Goal: Transaction & Acquisition: Obtain resource

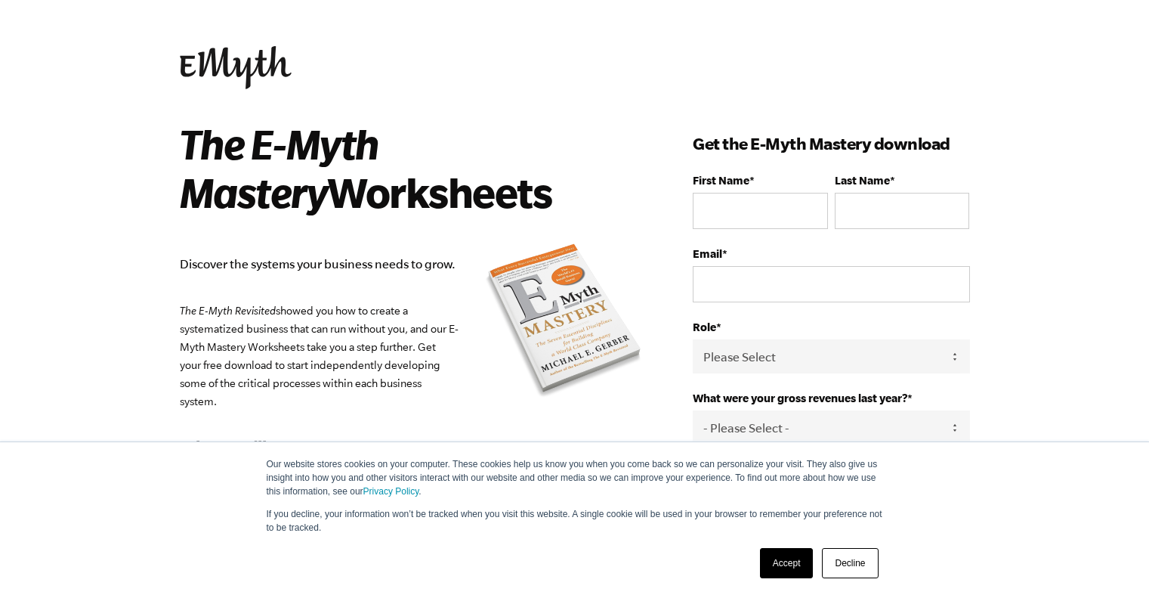
scroll to position [153, 0]
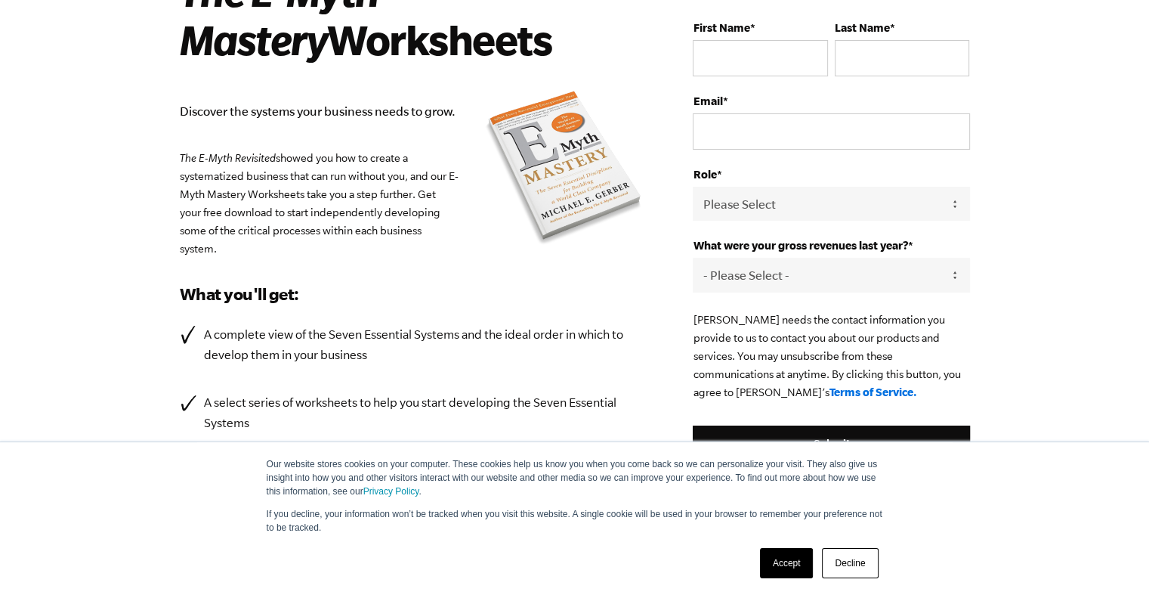
click at [846, 550] on link "Decline" at bounding box center [850, 563] width 56 height 30
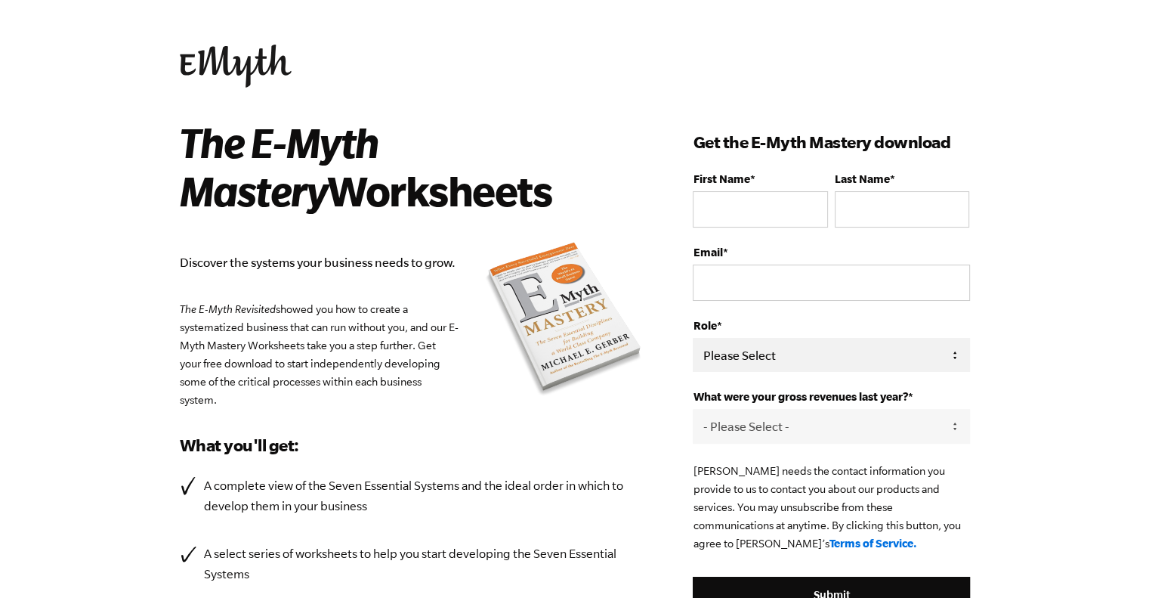
scroll to position [0, 0]
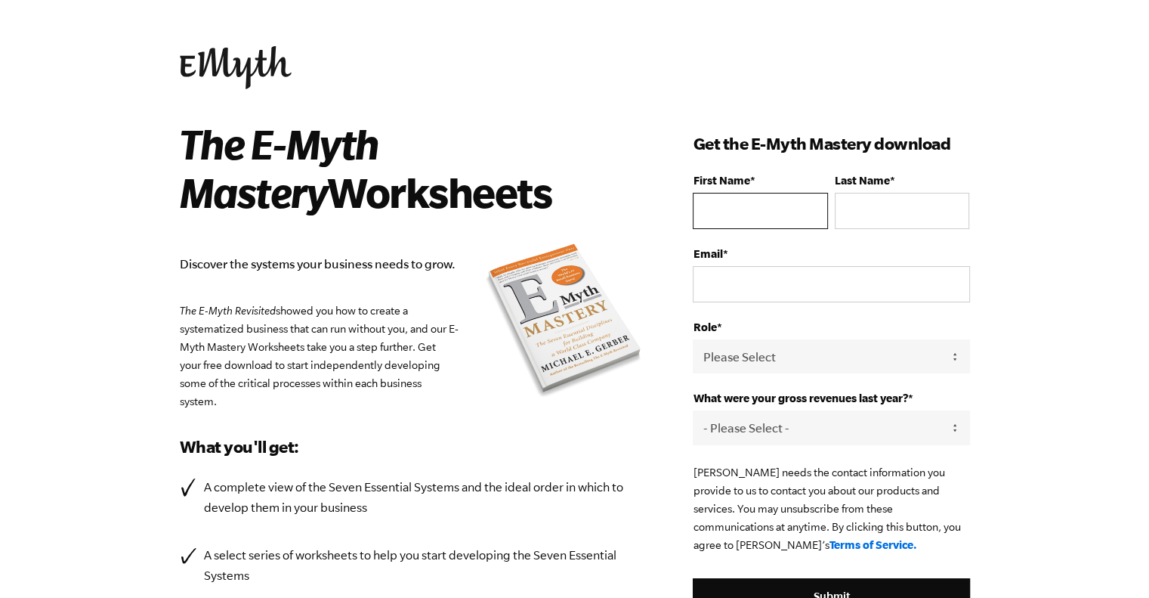
click at [783, 212] on input "First Name *" at bounding box center [760, 211] width 134 height 36
type input "Belinda"
type input "N"
type input "Barbera"
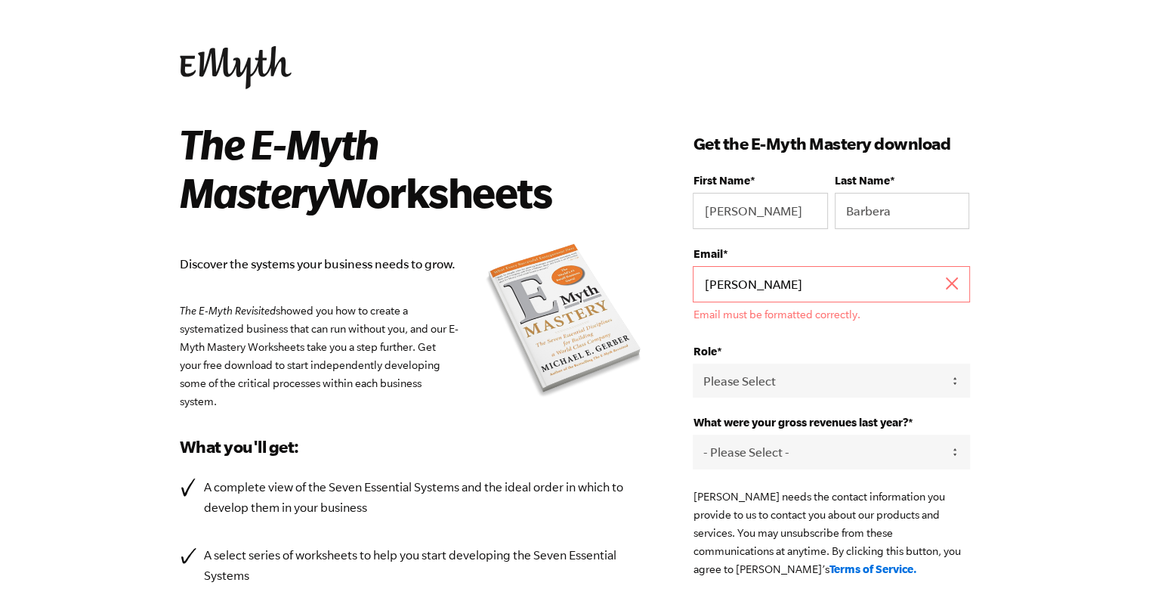
type input "belindabarbera@gmail.com"
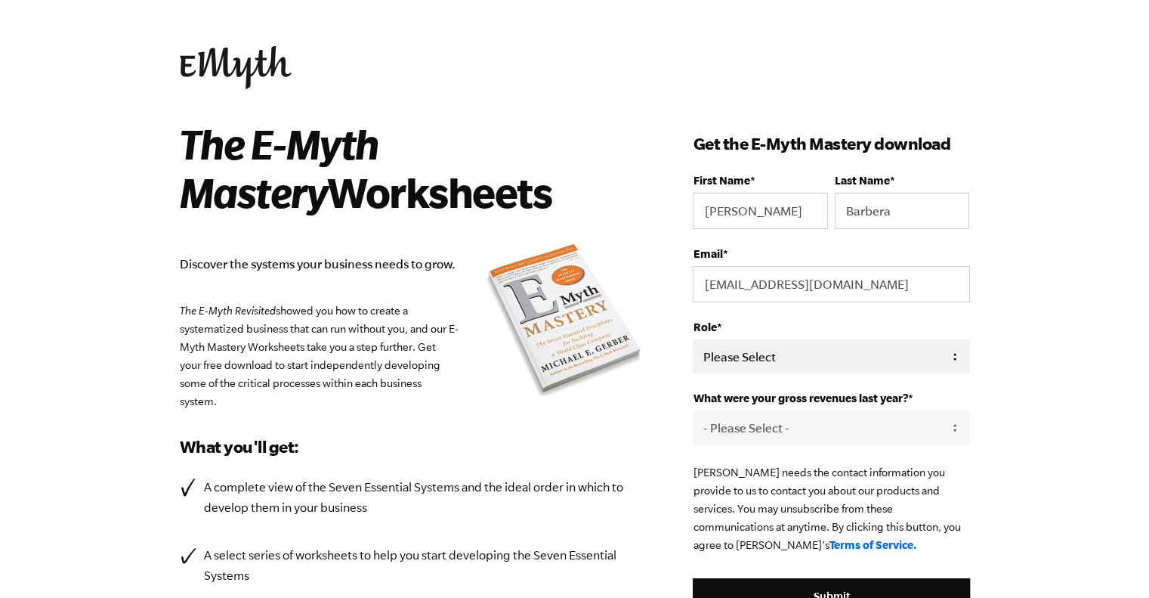
click at [801, 357] on select "Please Select Owner Partner / Co-Owner Executive Employee / Other" at bounding box center [831, 356] width 277 height 34
select select "Partner / Co-Owner"
click at [693, 339] on select "Please Select Owner Partner / Co-Owner Executive Employee / Other" at bounding box center [831, 356] width 277 height 34
click at [798, 417] on select "- Please Select - 0-75K 76-150K 151-275K 276-500K 501-750K 751-1M 1-2.5M 2.5-5M…" at bounding box center [831, 427] width 277 height 34
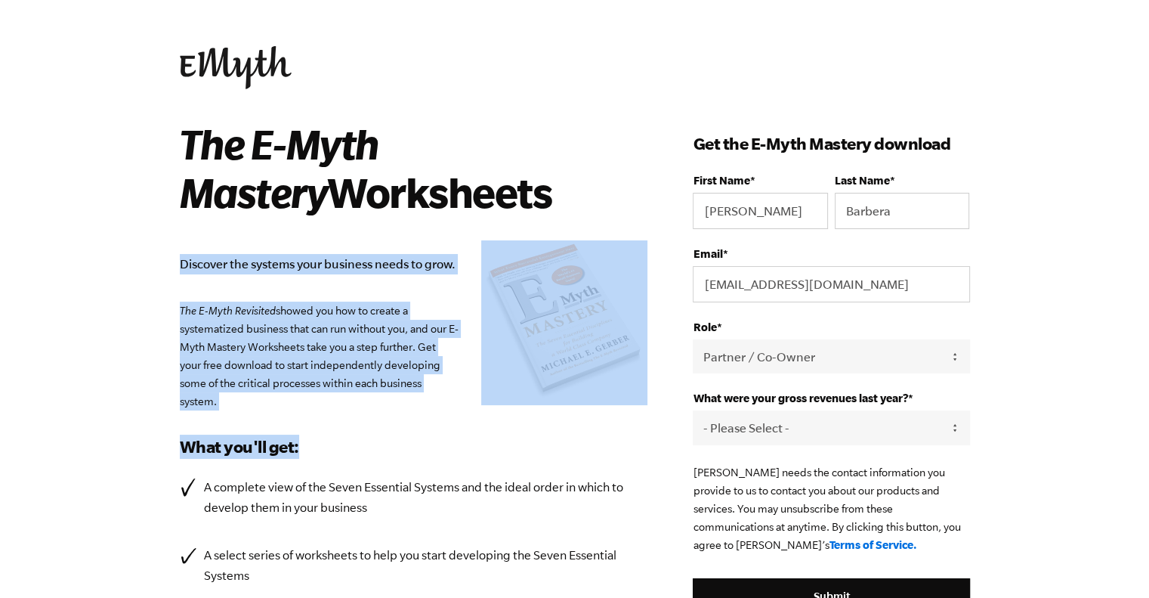
click at [639, 429] on div "The E-Myth Mastery Worksheets Discover the systems your business needs to grow.…" at bounding box center [437, 422] width 514 height 607
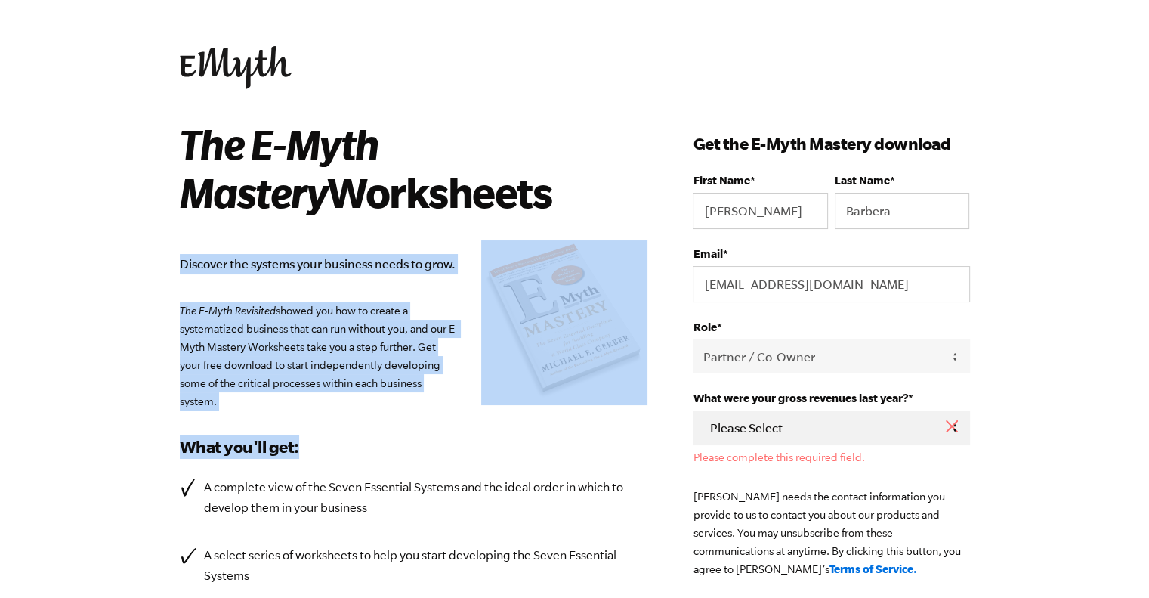
click at [744, 419] on select "- Please Select - 0-75K 76-150K 151-275K 276-500K 501-750K 751-1M 1-2.5M 2.5-5M…" at bounding box center [831, 427] width 277 height 34
select select "501-750K"
click at [693, 410] on select "- Please Select - 0-75K 76-150K 151-275K 276-500K 501-750K 751-1M 1-2.5M 2.5-5M…" at bounding box center [831, 427] width 277 height 34
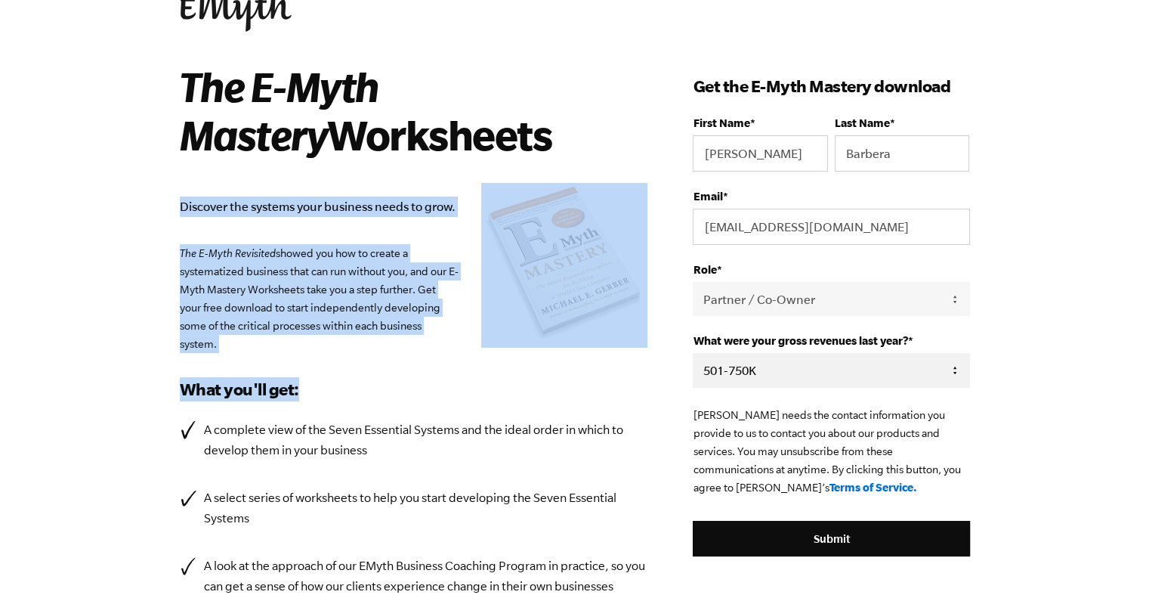
scroll to position [151, 0]
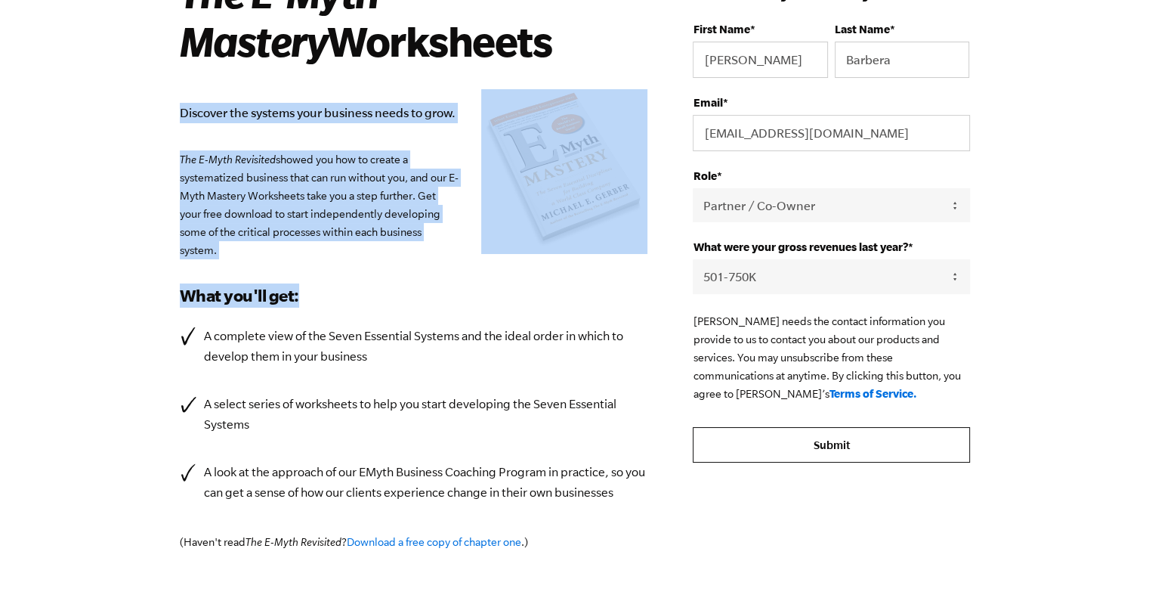
click at [754, 443] on input "Submit" at bounding box center [831, 445] width 277 height 36
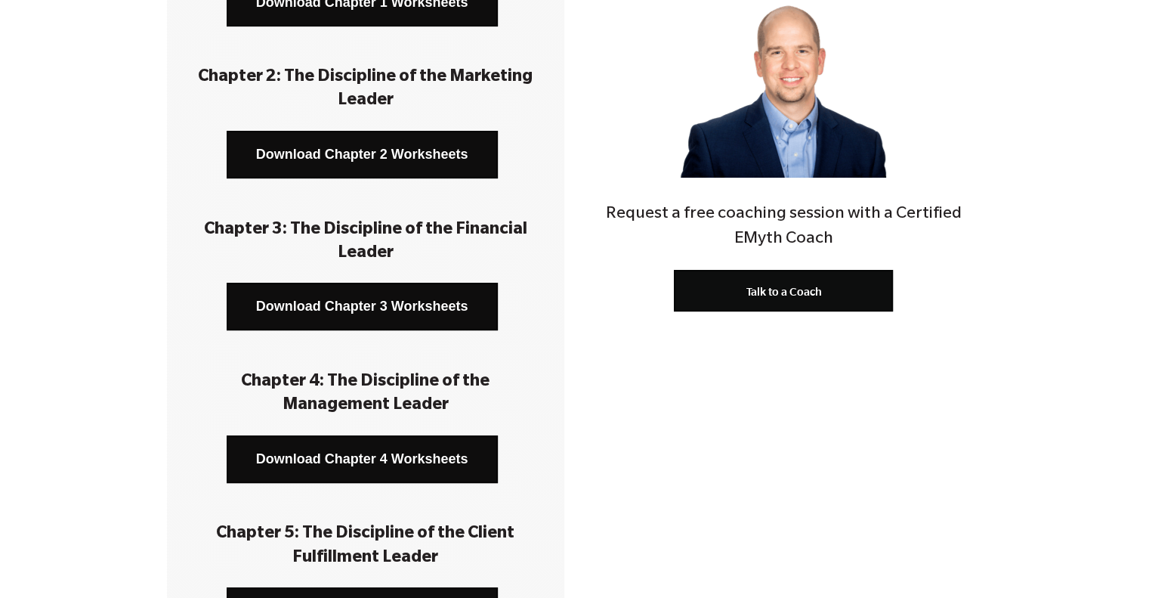
scroll to position [302, 0]
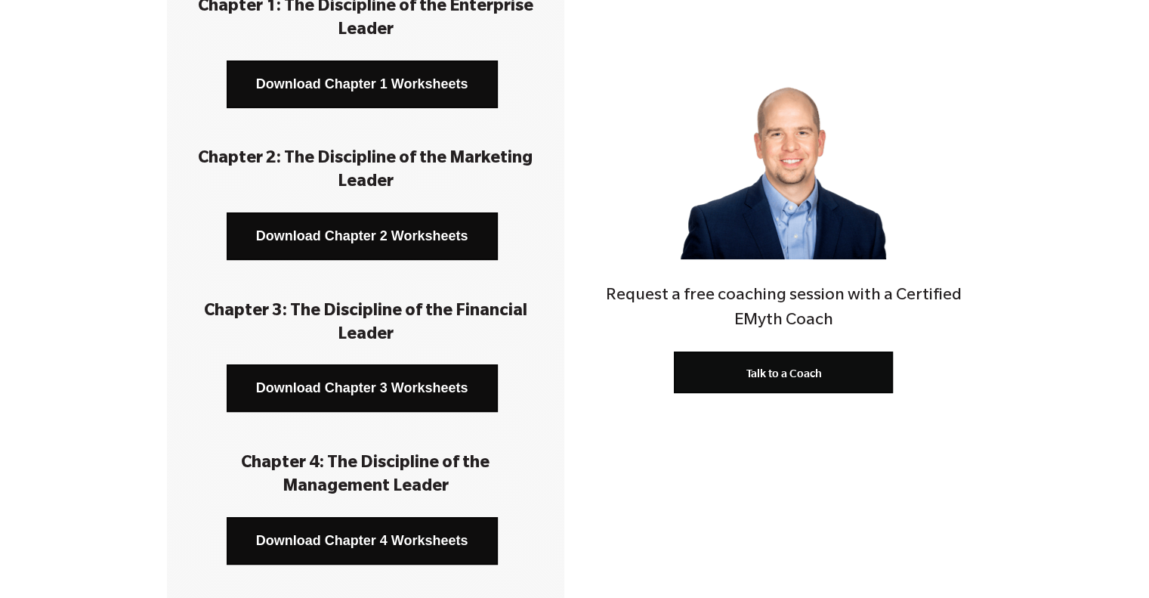
click at [438, 93] on link "Download Chapter 1 Worksheets" at bounding box center [362, 84] width 271 height 48
click at [422, 245] on link "Download Chapter 2 Worksheets" at bounding box center [362, 236] width 271 height 48
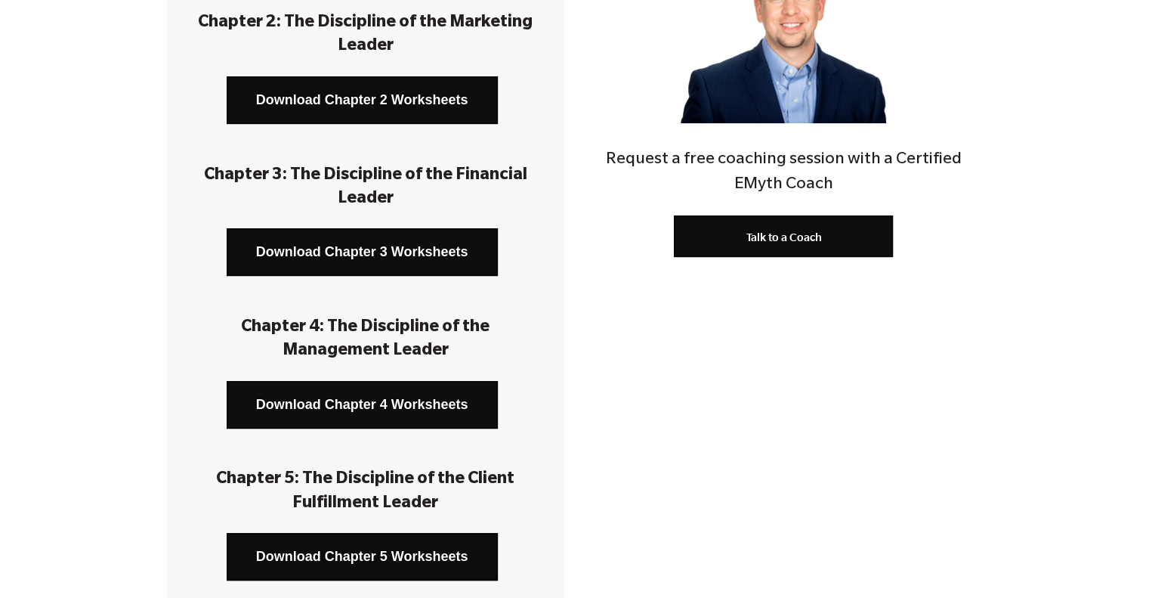
scroll to position [453, 0]
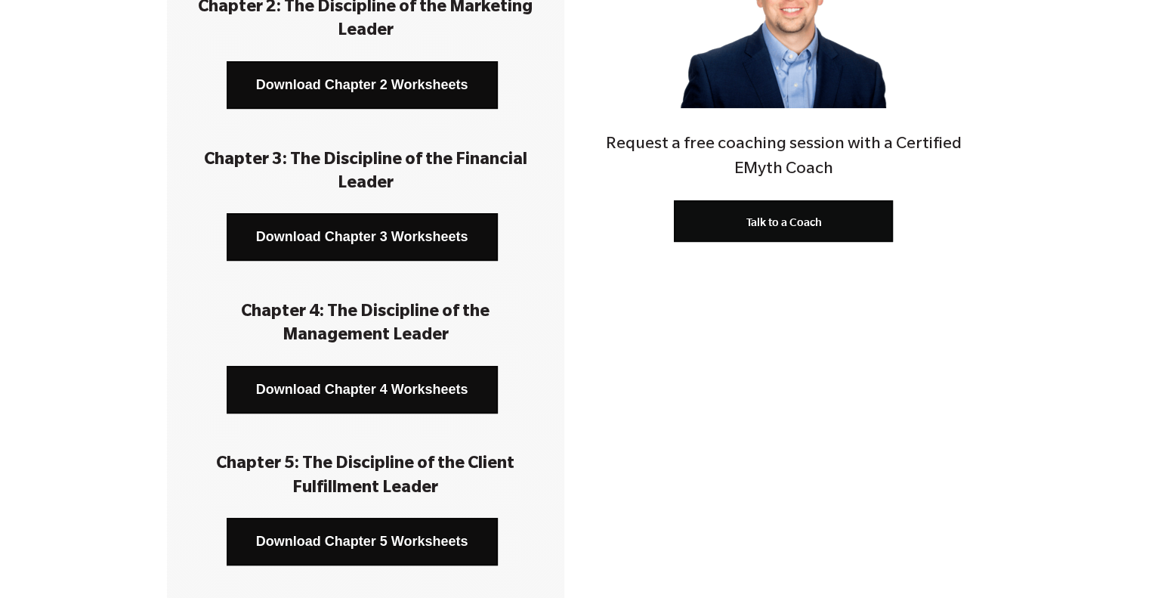
click at [430, 372] on link "Download Chapter 4 Worksheets" at bounding box center [362, 390] width 271 height 48
click at [334, 228] on link "Download Chapter 3 Worksheets" at bounding box center [362, 237] width 271 height 48
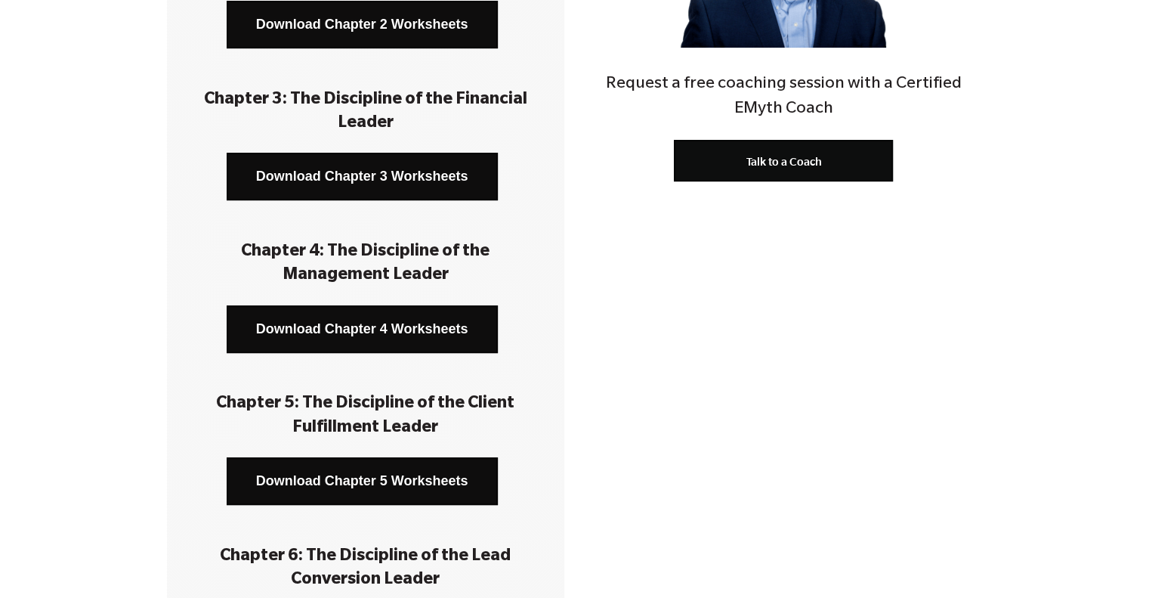
scroll to position [604, 0]
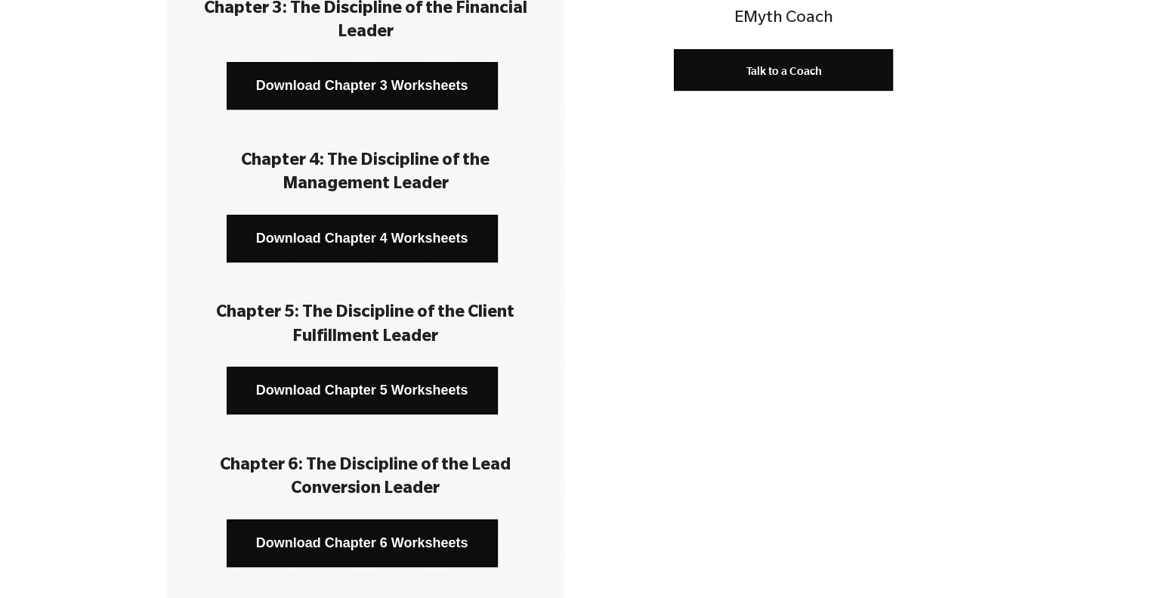
click at [447, 378] on link "Download Chapter 5 Worksheets" at bounding box center [362, 390] width 271 height 48
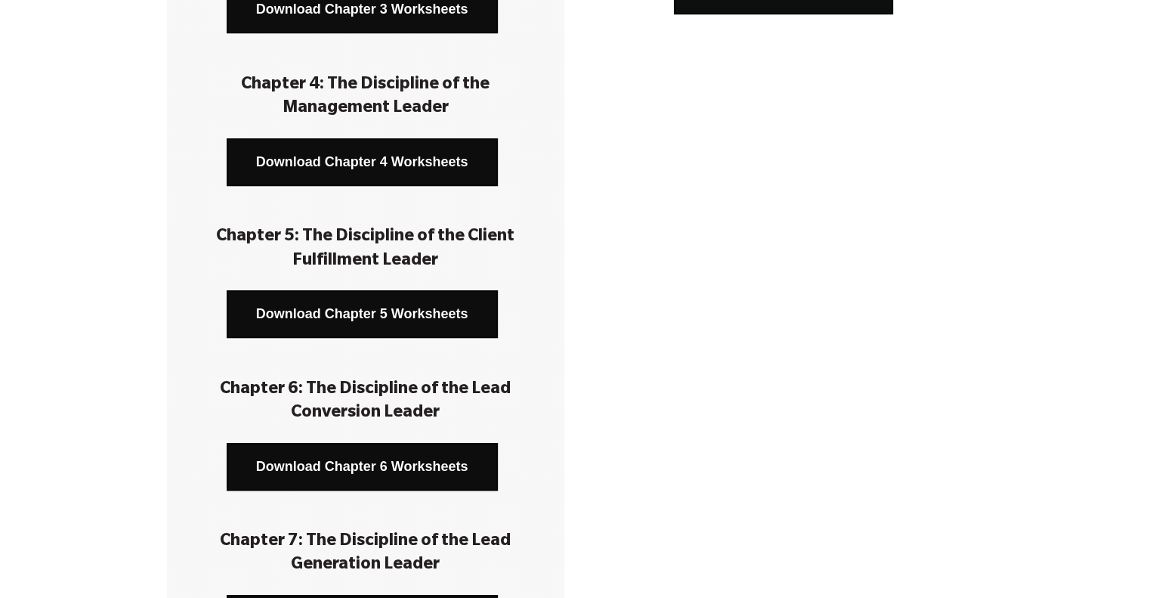
scroll to position [756, 0]
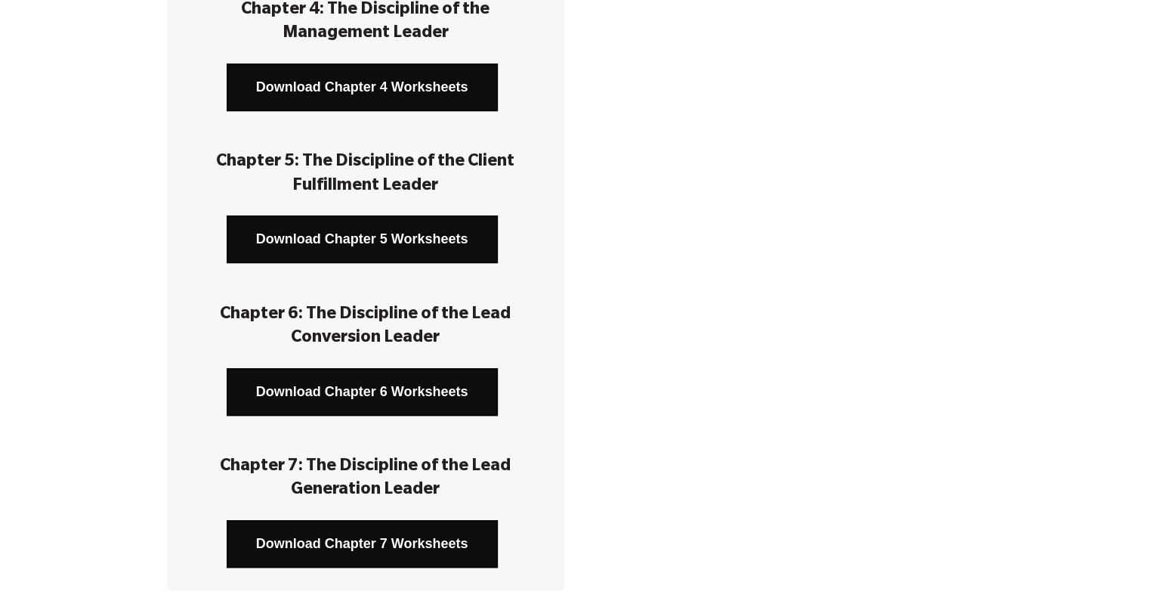
click at [441, 389] on link "Download Chapter 6 Worksheets" at bounding box center [362, 392] width 271 height 48
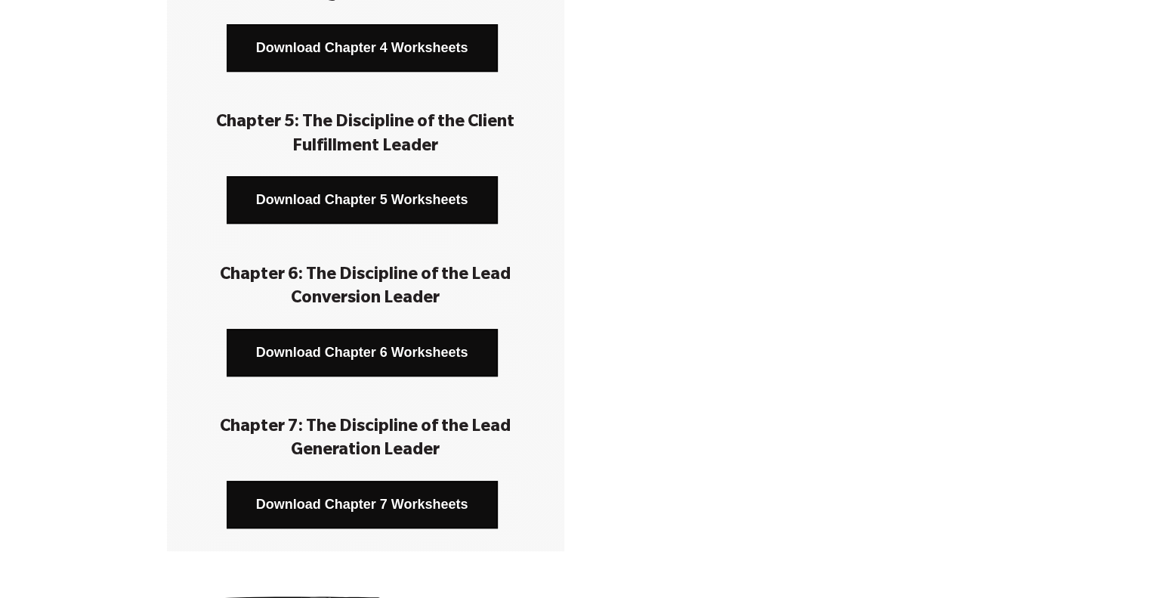
scroll to position [907, 0]
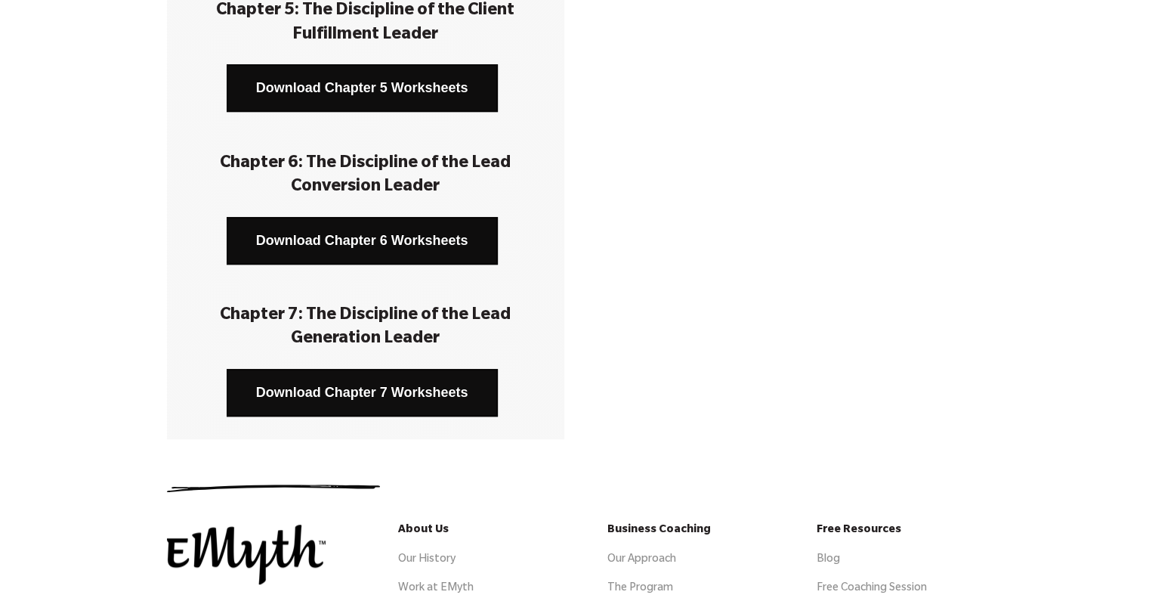
click at [436, 382] on link "Download Chapter 7 Worksheets" at bounding box center [362, 393] width 271 height 48
drag, startPoint x: 1003, startPoint y: 4, endPoint x: 819, endPoint y: 259, distance: 315.0
